Goal: Task Accomplishment & Management: Manage account settings

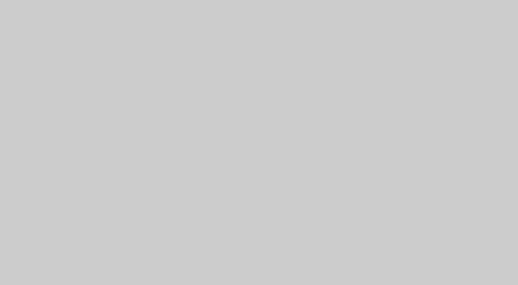
click at [167, 34] on div at bounding box center [259, 142] width 518 height 285
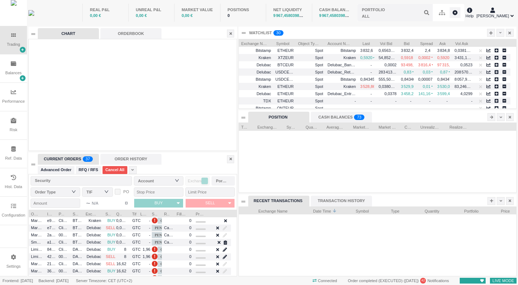
scroll to position [69, 277]
click at [13, 265] on div "Settings" at bounding box center [13, 266] width 14 height 6
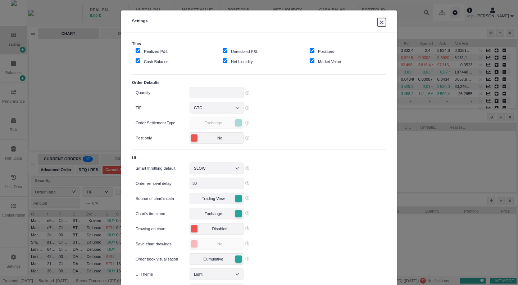
click at [380, 25] on button "×" at bounding box center [381, 22] width 9 height 8
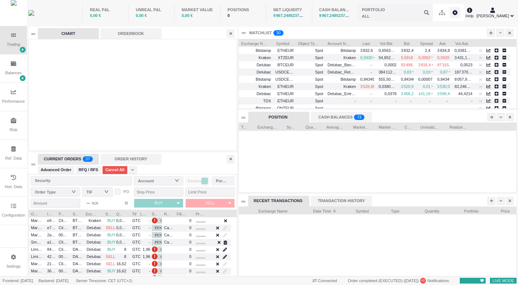
click at [14, 213] on div "Configuration" at bounding box center [13, 215] width 23 height 6
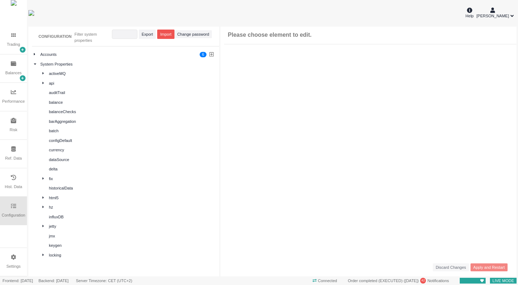
scroll to position [0, 0]
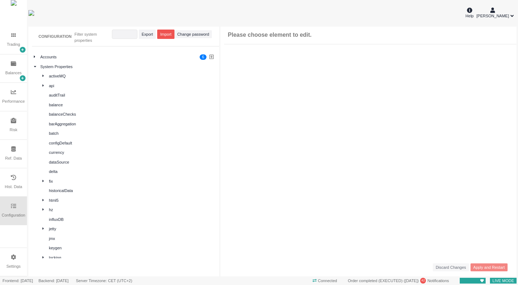
click at [34, 63] on div "System Properties" at bounding box center [124, 67] width 182 height 8
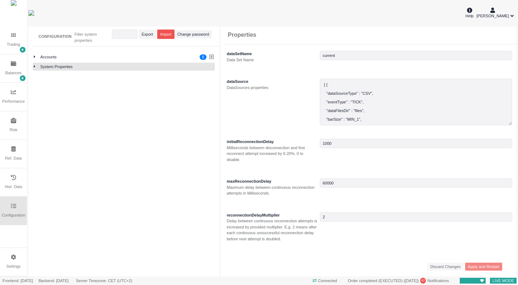
click at [35, 67] on icon at bounding box center [34, 66] width 1 height 2
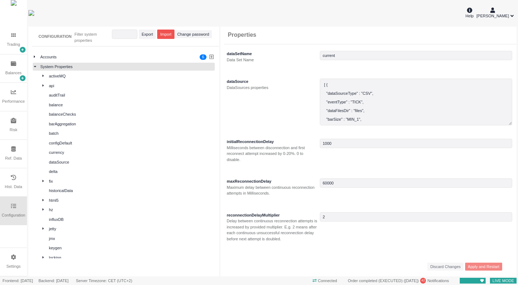
click at [35, 67] on icon at bounding box center [35, 66] width 2 height 1
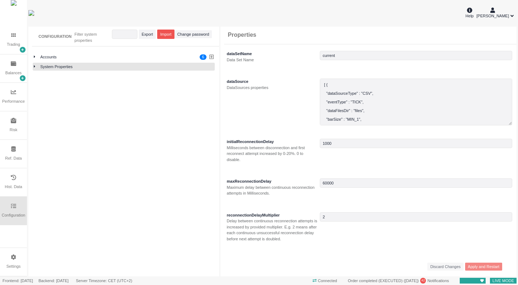
click at [35, 58] on div at bounding box center [37, 57] width 6 height 6
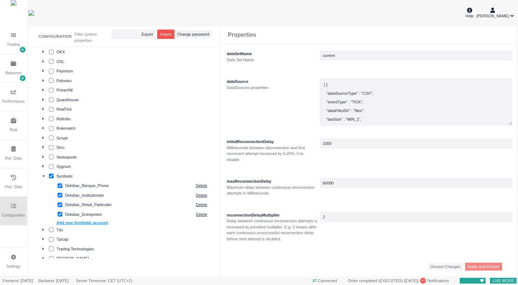
scroll to position [570, 0]
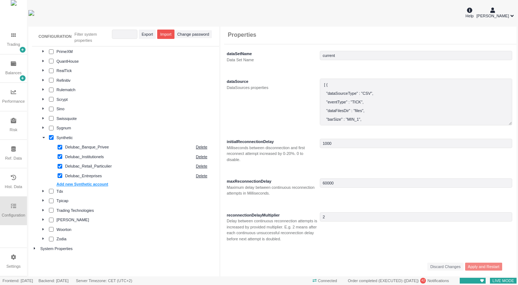
click at [109, 147] on div "Delubac_Banque_Privee" at bounding box center [128, 147] width 127 height 6
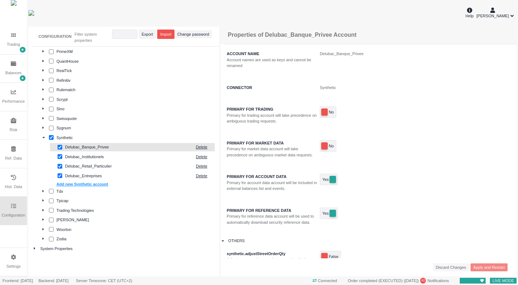
click at [108, 165] on div "Delubac_Retail_Particulier" at bounding box center [128, 166] width 127 height 6
type input "0"
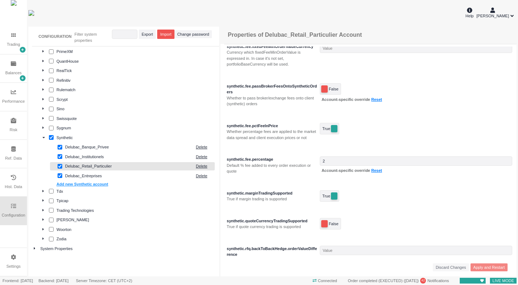
scroll to position [1115, 0]
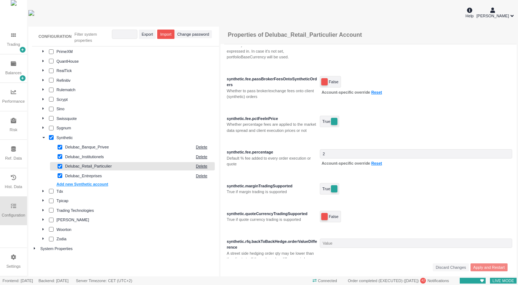
click at [292, 167] on div "Default % fee added to every order execution or quote" at bounding box center [272, 161] width 91 height 12
drag, startPoint x: 239, startPoint y: 170, endPoint x: 276, endPoint y: 170, distance: 37.1
click at [276, 167] on div "Default % fee added to every order execution or quote" at bounding box center [272, 161] width 91 height 12
click at [283, 167] on div "Default % fee added to every order execution or quote" at bounding box center [272, 161] width 91 height 12
drag, startPoint x: 274, startPoint y: 164, endPoint x: 227, endPoint y: 164, distance: 47.1
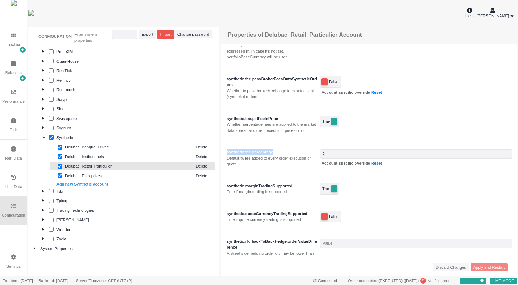
click at [227, 155] on div "synthetic.fee.percentage" at bounding box center [272, 152] width 91 height 6
copy div "synthetic.fee.percentage"
click at [256, 167] on div "Default % fee added to every order execution or quote" at bounding box center [272, 161] width 91 height 12
drag, startPoint x: 306, startPoint y: 169, endPoint x: 226, endPoint y: 169, distance: 80.2
click at [226, 167] on div "synthetic.fee.percentage Default % fee added to every order execution or quote" at bounding box center [272, 158] width 95 height 18
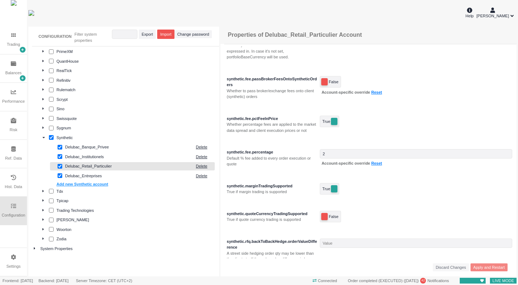
click at [253, 167] on div "Default % fee added to every order execution or quote" at bounding box center [272, 161] width 91 height 12
drag, startPoint x: 228, startPoint y: 169, endPoint x: 253, endPoint y: 178, distance: 27.3
click at [253, 167] on div "Default % fee added to every order execution or quote" at bounding box center [272, 161] width 91 height 12
click at [266, 167] on div "Default % fee added to every order execution or quote" at bounding box center [272, 161] width 91 height 12
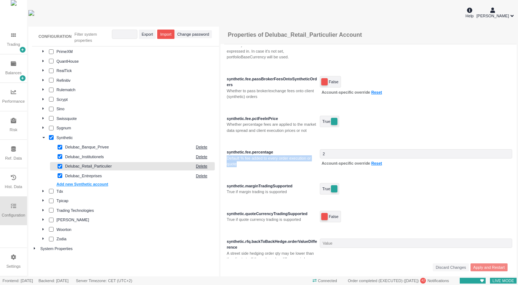
click at [265, 167] on div "Default % fee added to every order execution or quote" at bounding box center [272, 161] width 91 height 12
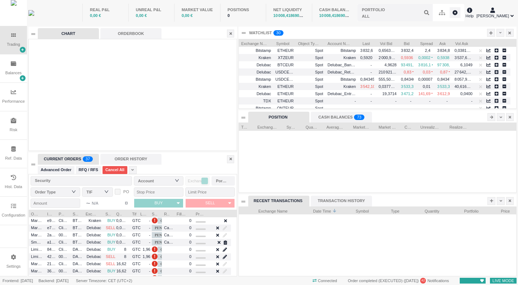
drag, startPoint x: 181, startPoint y: 33, endPoint x: 158, endPoint y: 40, distance: 24.6
click at [181, 33] on div "CHART ORDERBOOK" at bounding box center [132, 33] width 188 height 11
click at [14, 41] on div "Trading" at bounding box center [13, 40] width 27 height 28
click at [255, 44] on span "Exchange Name" at bounding box center [254, 42] width 26 height 7
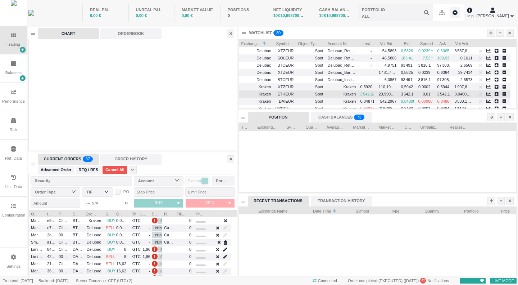
scroll to position [108, 0]
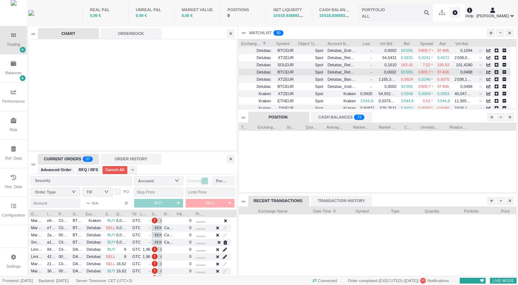
click at [391, 73] on span "0,0002" at bounding box center [390, 72] width 12 height 4
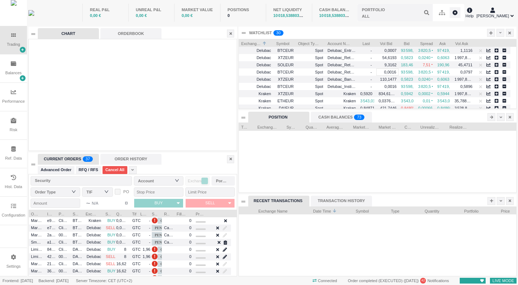
drag, startPoint x: 337, startPoint y: 116, endPoint x: 331, endPoint y: 117, distance: 5.9
click at [337, 116] on div "CASH BALANCES 0 1 2 3 4 5 6 7 8 9 0 1 2 3 4 5 6 7 8 9 0 1 2 3 4 5 6 7 8 9 0 1 2…" at bounding box center [341, 117] width 61 height 11
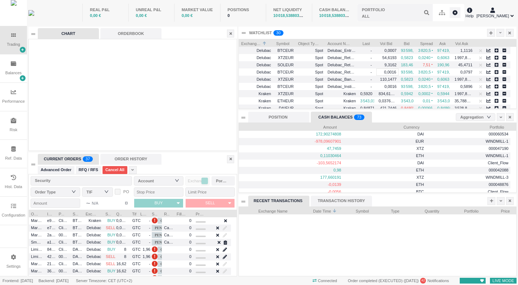
scroll to position [69, 277]
click at [292, 116] on div "POSITION" at bounding box center [278, 117] width 61 height 11
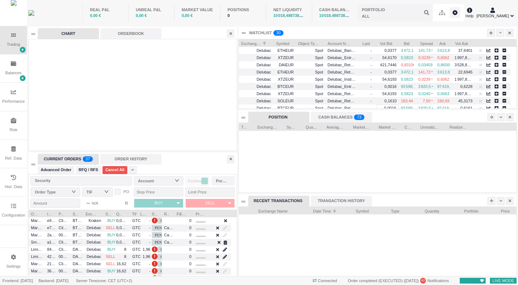
scroll to position [0, 0]
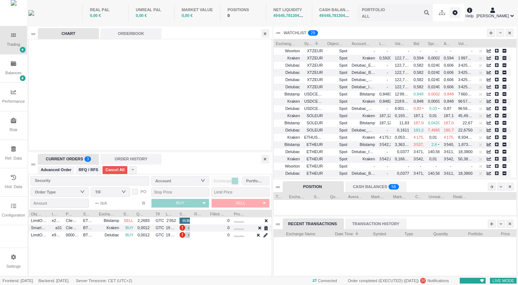
click at [15, 47] on div "Trading" at bounding box center [13, 44] width 13 height 6
click at [287, 44] on span "Exchange Name" at bounding box center [286, 42] width 20 height 7
